Goal: Information Seeking & Learning: Learn about a topic

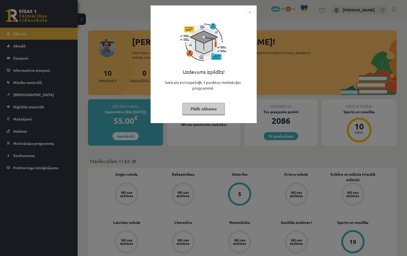
scroll to position [675, 0]
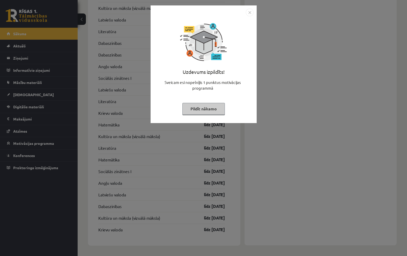
click at [253, 11] on img "Close" at bounding box center [250, 13] width 8 height 8
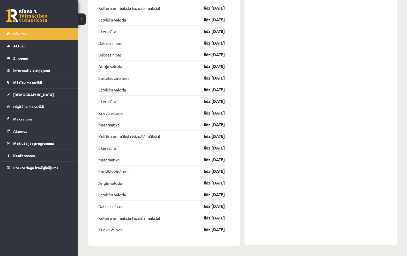
click at [17, 36] on link "Sākums" at bounding box center [39, 34] width 64 height 12
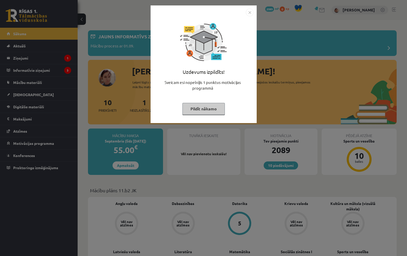
click at [248, 14] on img "Close" at bounding box center [250, 13] width 8 height 8
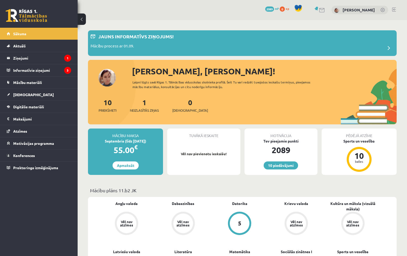
click at [16, 62] on legend "Ziņojumi 1" at bounding box center [42, 58] width 58 height 12
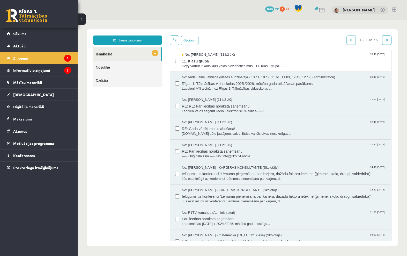
click at [352, 60] on span "11. Klašu grupa" at bounding box center [284, 60] width 204 height 6
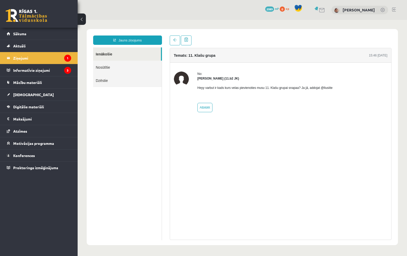
click at [31, 72] on legend "Informatīvie ziņojumi 3" at bounding box center [42, 70] width 58 height 12
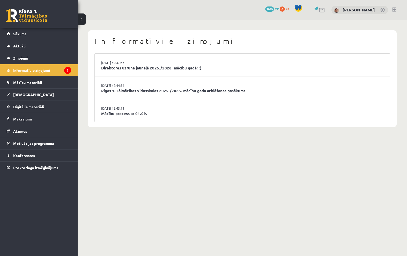
click at [354, 60] on li "29.08.2025 19:47:57 Direktores uzruna jaunajā 2025./2026. mācību gadā! :)" at bounding box center [242, 65] width 295 height 23
click at [353, 63] on li "29.08.2025 19:47:57 Direktores uzruna jaunajā 2025./2026. mācību gadā! :)" at bounding box center [242, 65] width 295 height 23
click at [188, 66] on link "Direktores uzruna jaunajā 2025./2026. mācību gadā! :)" at bounding box center [242, 68] width 282 height 6
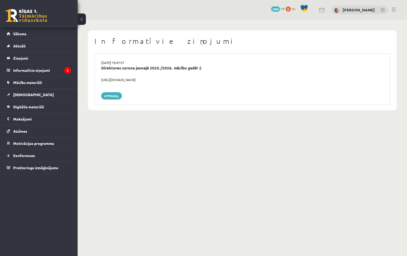
click at [107, 95] on link "Atpakaļ" at bounding box center [111, 95] width 21 height 7
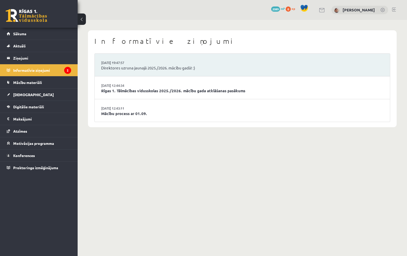
click at [106, 89] on link "Rīgas 1. Tālmācības vidusskolas 2025./2026. mācību gada atklāšanas pasākums" at bounding box center [242, 91] width 282 height 6
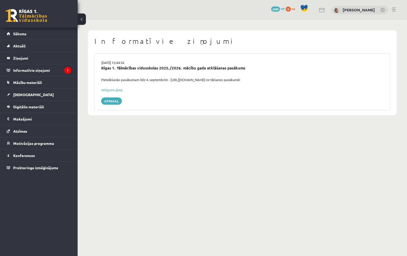
click at [102, 91] on link "Ielūgums.jpeg" at bounding box center [111, 89] width 21 height 4
click at [106, 89] on link "Ielūgums.jpeg" at bounding box center [111, 89] width 21 height 4
click at [108, 101] on link "Atpakaļ" at bounding box center [111, 100] width 21 height 7
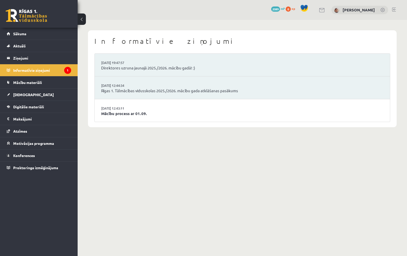
click at [109, 110] on link "Mācību process ar 01.09." at bounding box center [242, 113] width 282 height 6
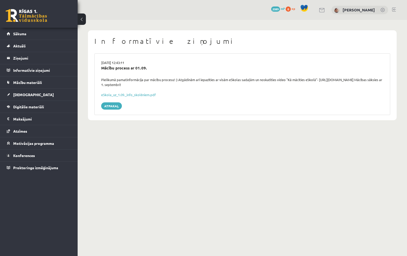
click at [108, 94] on link "eSkola_uz_1.09._info_skolēniem.pdf" at bounding box center [128, 94] width 55 height 4
click at [111, 102] on link "Atpakaļ" at bounding box center [111, 105] width 21 height 7
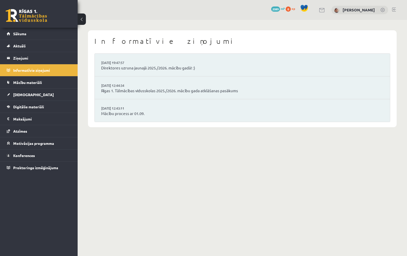
click at [109, 66] on link "Direktores uzruna jaunajā 2025./2026. mācību gadā! :)" at bounding box center [242, 68] width 282 height 6
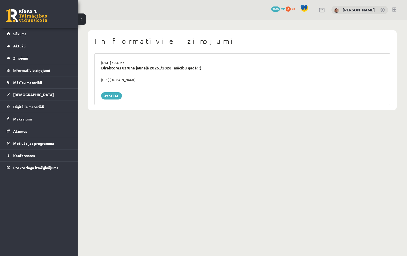
click at [111, 94] on link "Atpakaļ" at bounding box center [111, 95] width 21 height 7
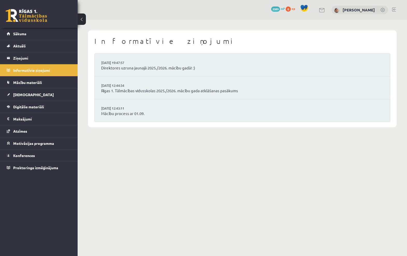
click at [173, 68] on link "Direktores uzruna jaunajā 2025./2026. mācību gadā! :)" at bounding box center [242, 68] width 282 height 6
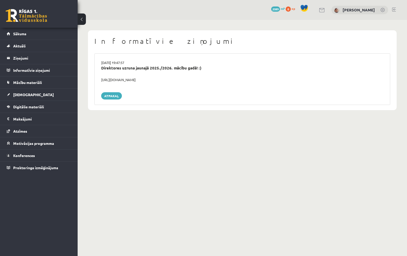
click at [114, 92] on link "Atpakaļ" at bounding box center [111, 95] width 21 height 7
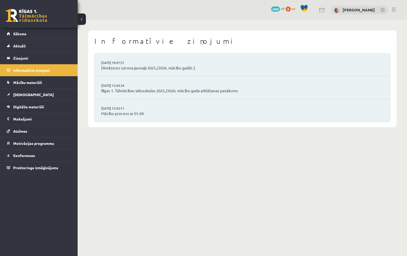
click at [163, 89] on link "Rīgas 1. Tālmācības vidusskolas 2025./2026. mācību gada atklāšanas pasākums" at bounding box center [242, 91] width 282 height 6
